Goal: Task Accomplishment & Management: Manage account settings

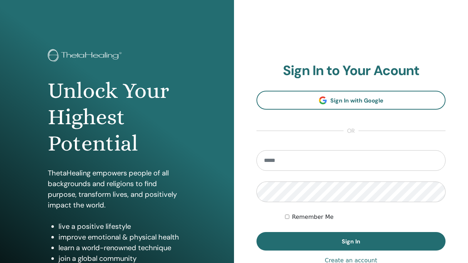
type input "**********"
click at [351, 242] on button "Sign In" at bounding box center [350, 241] width 189 height 19
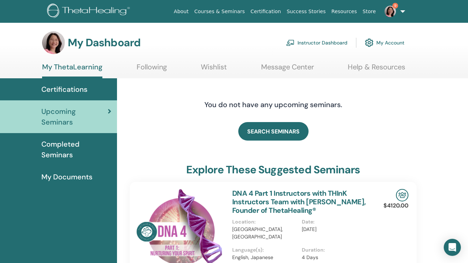
click at [308, 42] on link "Instructor Dashboard" at bounding box center [316, 43] width 61 height 16
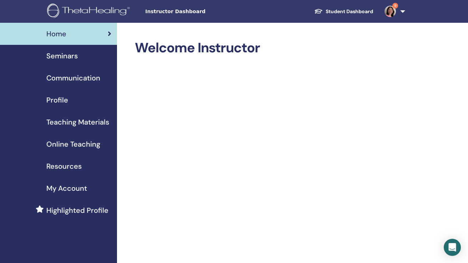
click at [80, 57] on div "Seminars" at bounding box center [59, 56] width 106 height 11
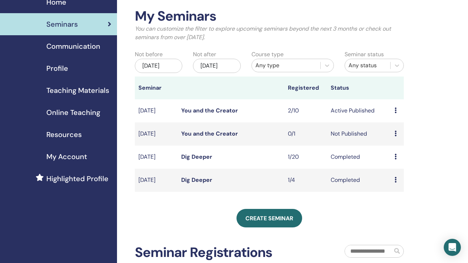
scroll to position [34, 0]
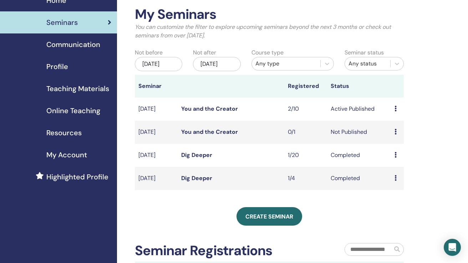
click at [394, 114] on td "Preview Edit Attendees Cancel" at bounding box center [397, 109] width 13 height 23
click at [395, 112] on icon at bounding box center [395, 109] width 2 height 6
click at [394, 146] on link "Attendees" at bounding box center [397, 142] width 27 height 7
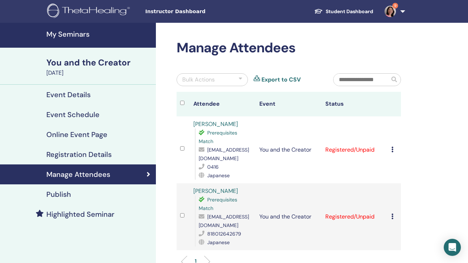
click at [74, 36] on h4 "My Seminars" at bounding box center [98, 34] width 105 height 9
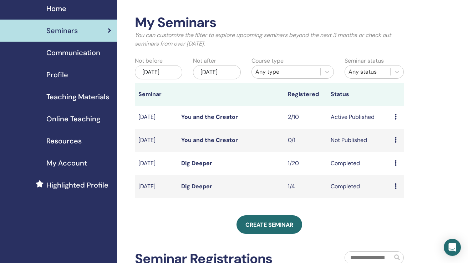
scroll to position [28, 0]
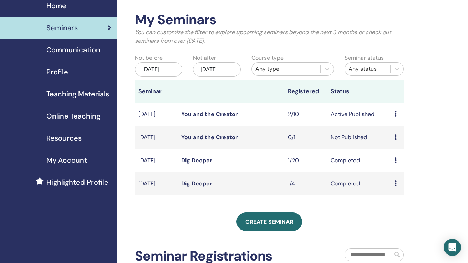
click at [395, 117] on icon at bounding box center [395, 114] width 2 height 6
click at [391, 143] on link "Attendees" at bounding box center [397, 145] width 27 height 7
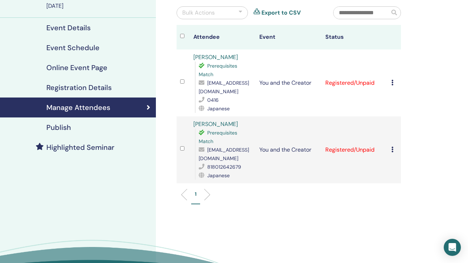
scroll to position [68, 0]
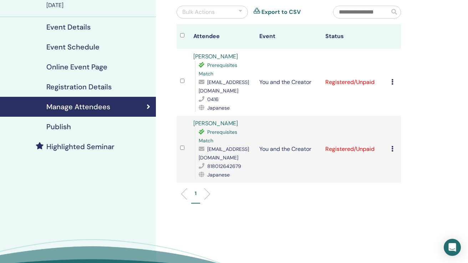
click at [392, 80] on icon at bounding box center [392, 82] width 2 height 6
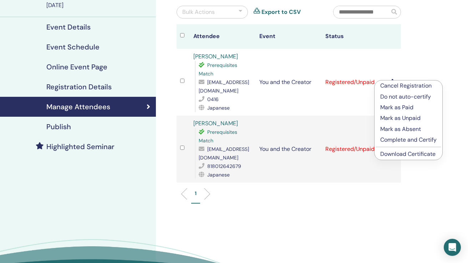
click at [399, 109] on p "Mark as Paid" at bounding box center [408, 107] width 56 height 9
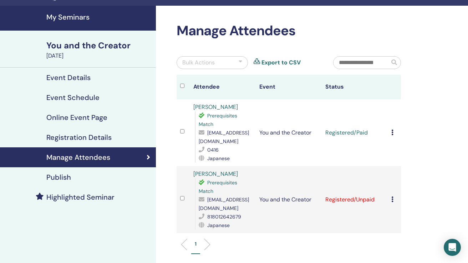
scroll to position [24, 0]
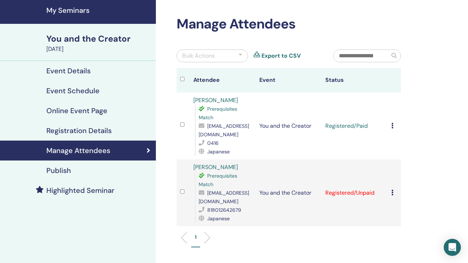
click at [75, 70] on h4 "Event Details" at bounding box center [68, 71] width 44 height 9
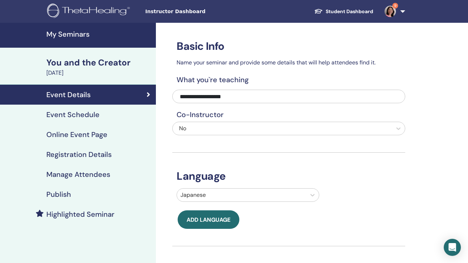
click at [79, 34] on h4 "My Seminars" at bounding box center [98, 34] width 105 height 9
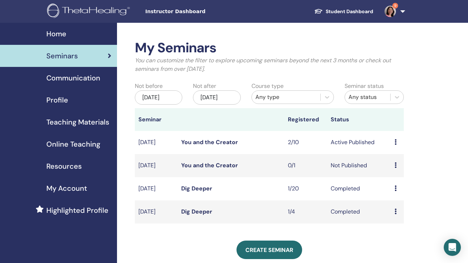
click at [194, 176] on td "You and the Creator" at bounding box center [231, 165] width 107 height 23
click at [201, 169] on link "You and the Creator" at bounding box center [209, 165] width 57 height 7
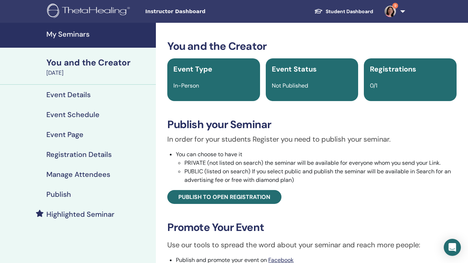
click at [77, 96] on h4 "Event Details" at bounding box center [68, 95] width 44 height 9
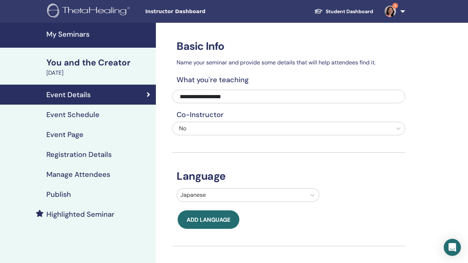
click at [78, 35] on h4 "My Seminars" at bounding box center [98, 34] width 105 height 9
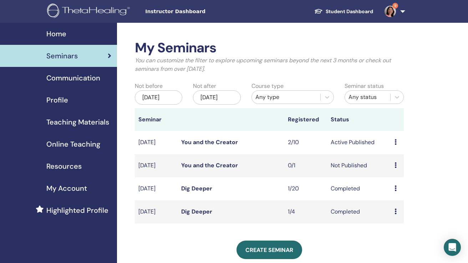
click at [189, 146] on link "You and the Creator" at bounding box center [209, 142] width 57 height 7
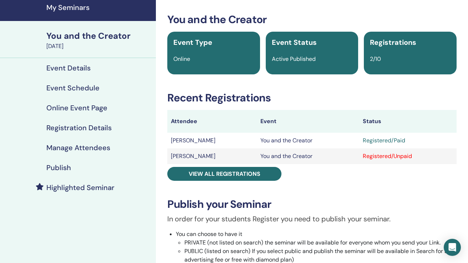
scroll to position [10, 0]
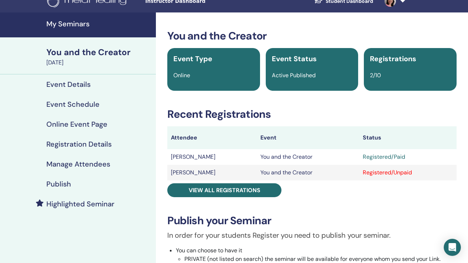
click at [81, 87] on h4 "Event Details" at bounding box center [68, 84] width 44 height 9
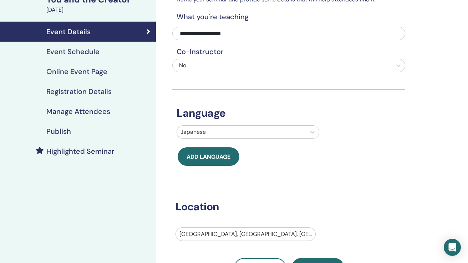
scroll to position [67, 0]
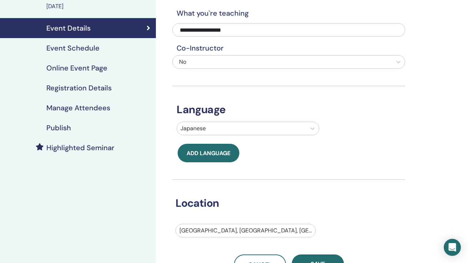
click at [85, 71] on h4 "Online Event Page" at bounding box center [76, 68] width 61 height 9
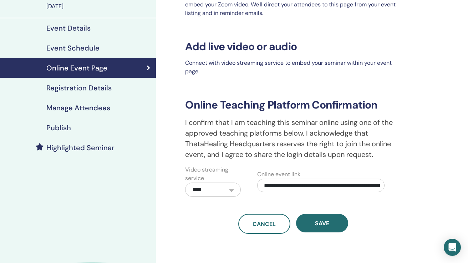
click at [86, 29] on h4 "Event Details" at bounding box center [68, 28] width 44 height 9
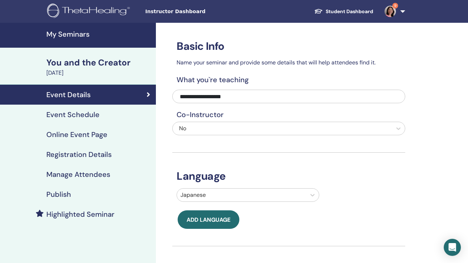
click at [97, 178] on h4 "Manage Attendees" at bounding box center [78, 174] width 64 height 9
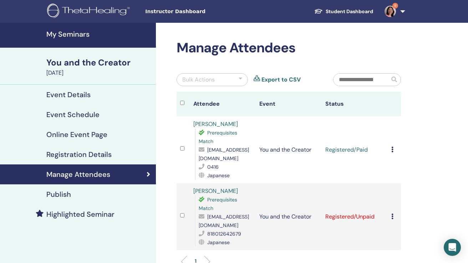
click at [393, 215] on div "Cancel Registration Do not auto-certify Mark as Paid Mark as Unpaid Mark as Abs…" at bounding box center [394, 217] width 6 height 9
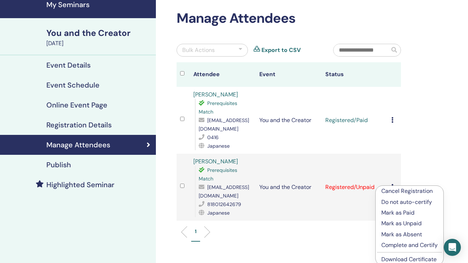
scroll to position [52, 0]
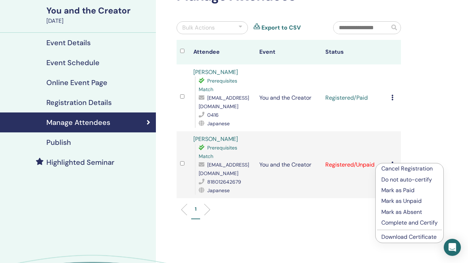
click at [402, 192] on p "Mark as Paid" at bounding box center [409, 190] width 56 height 9
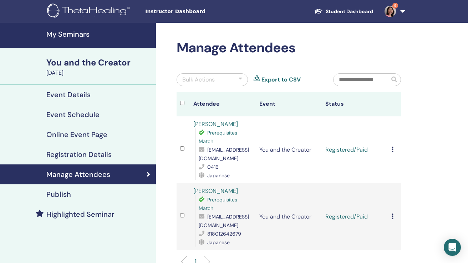
click at [391, 150] on icon at bounding box center [392, 150] width 2 height 6
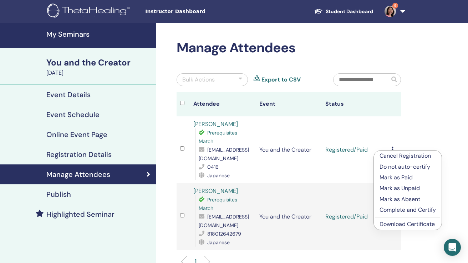
click at [396, 210] on p "Complete and Certify" at bounding box center [407, 210] width 56 height 9
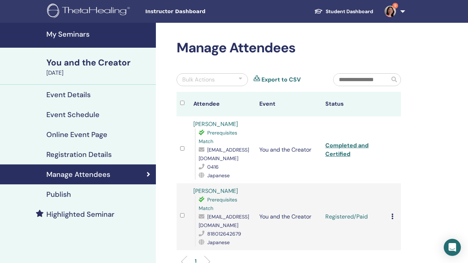
scroll to position [15, 0]
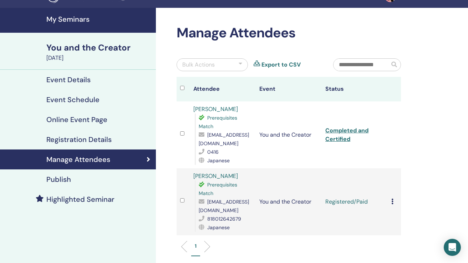
click at [392, 203] on icon at bounding box center [392, 202] width 2 height 6
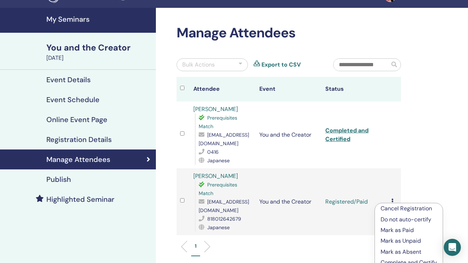
scroll to position [39, 0]
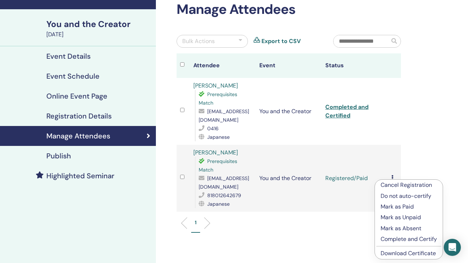
click at [397, 238] on p "Complete and Certify" at bounding box center [408, 239] width 56 height 9
